Goal: Complete application form: Complete application form

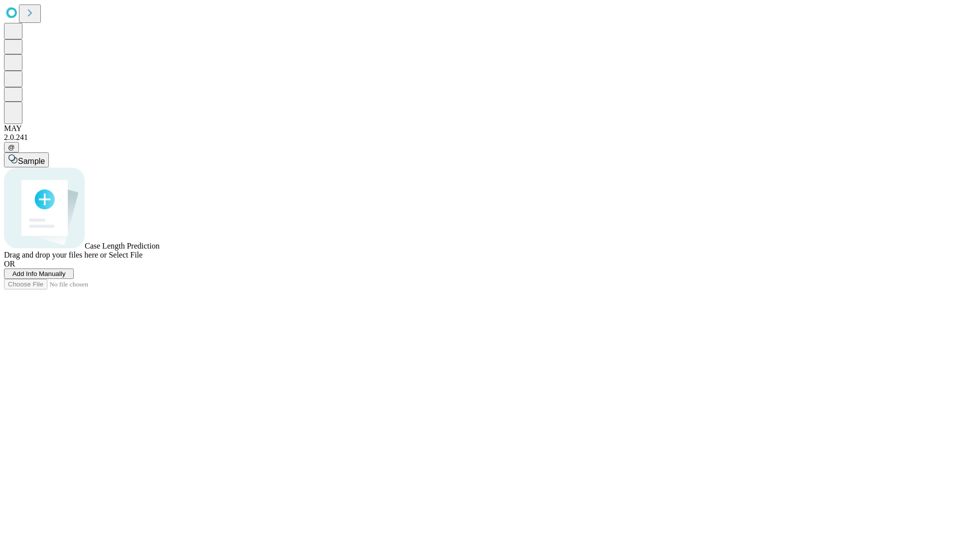
click at [66, 278] on span "Add Info Manually" at bounding box center [38, 273] width 53 height 7
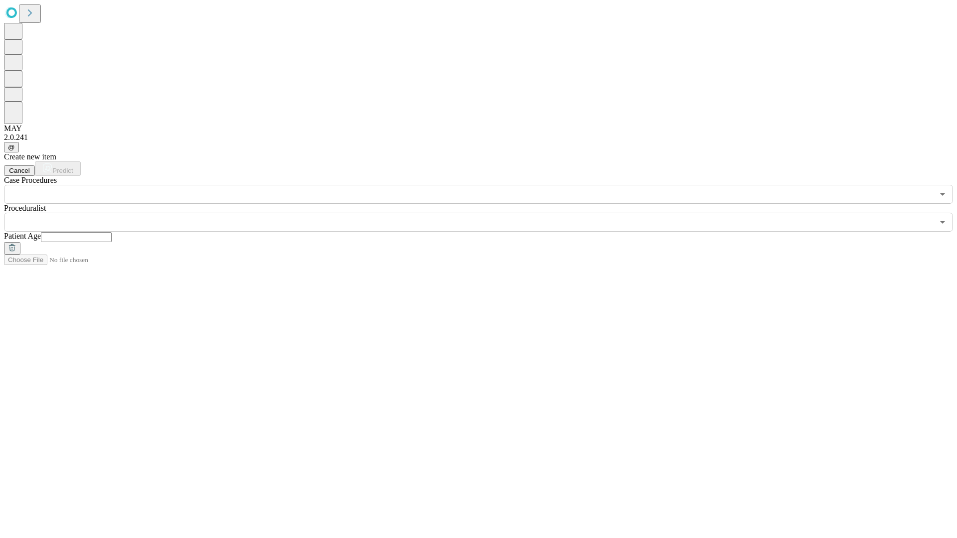
click at [112, 232] on input "text" at bounding box center [76, 237] width 71 height 10
type input "**"
click at [485, 213] on input "text" at bounding box center [469, 222] width 930 height 19
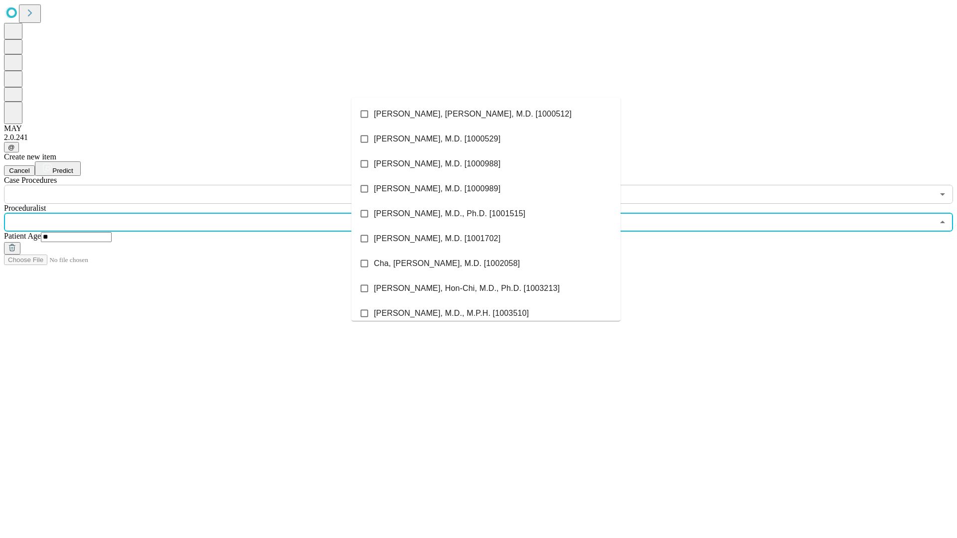
click at [486, 114] on li "[PERSON_NAME], [PERSON_NAME], M.D. [1000512]" at bounding box center [485, 114] width 269 height 25
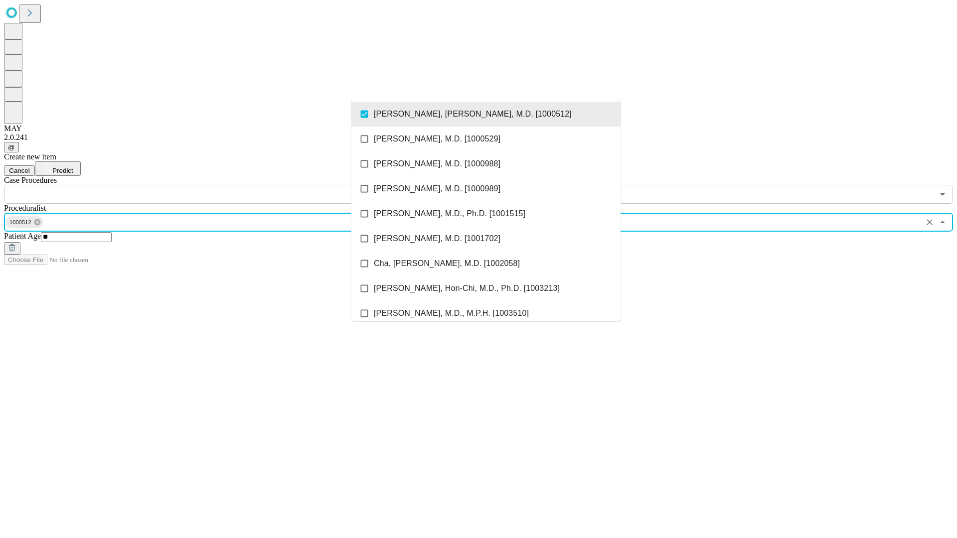
click at [209, 185] on input "text" at bounding box center [469, 194] width 930 height 19
